Goal: Navigation & Orientation: Find specific page/section

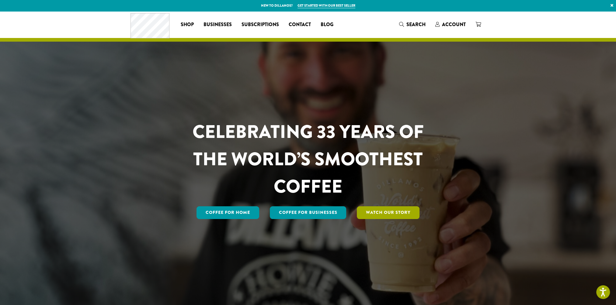
click at [378, 213] on link "Watch Our Story" at bounding box center [388, 213] width 63 height 13
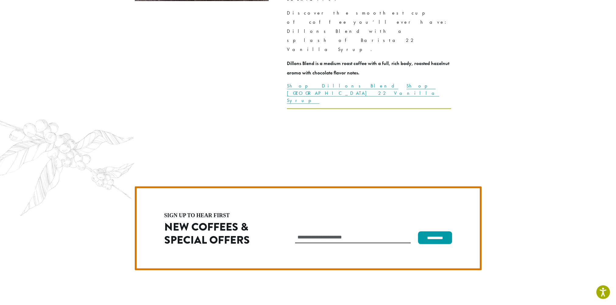
scroll to position [1718, 0]
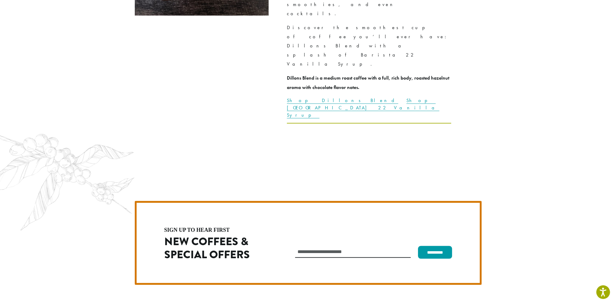
scroll to position [1718, 0]
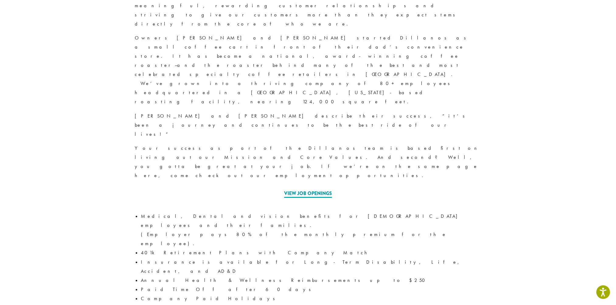
scroll to position [148, 0]
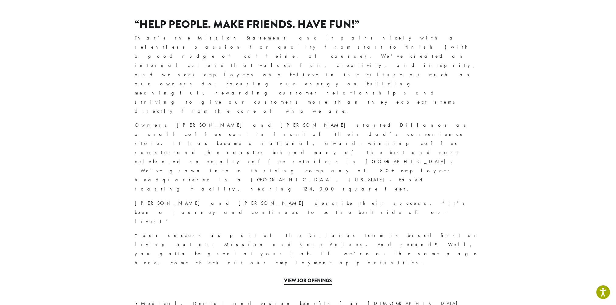
click at [303, 277] on link "View Job Openings" at bounding box center [308, 281] width 48 height 8
